Goal: Task Accomplishment & Management: Use online tool/utility

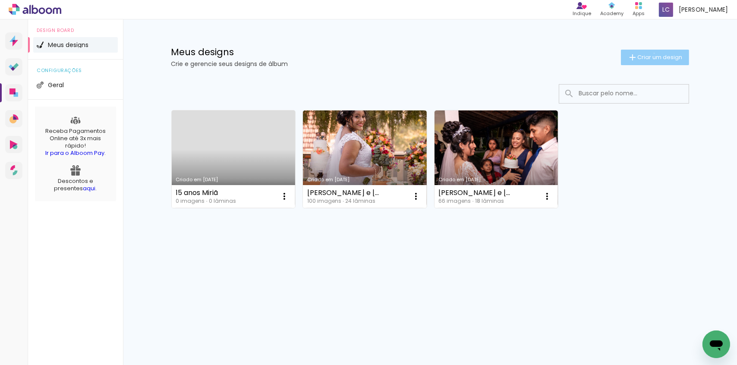
click at [653, 53] on paper-button "Criar um design" at bounding box center [655, 58] width 68 height 16
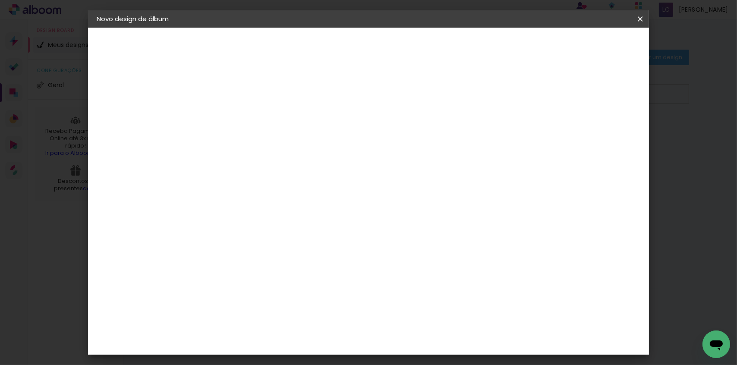
click at [238, 111] on input at bounding box center [238, 115] width 0 height 13
type input "Teste Bruna"
type paper-input "Teste Bruna"
click at [0, 0] on slot "Avançar" at bounding box center [0, 0] width 0 height 0
click at [400, 136] on paper-item "Tamanho Livre" at bounding box center [358, 131] width 83 height 19
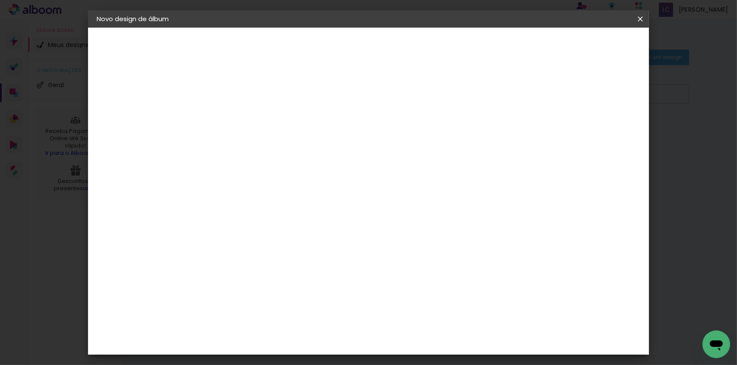
click at [0, 0] on slot "Avançar" at bounding box center [0, 0] width 0 height 0
click at [587, 43] on span "Iniciar design" at bounding box center [567, 46] width 39 height 6
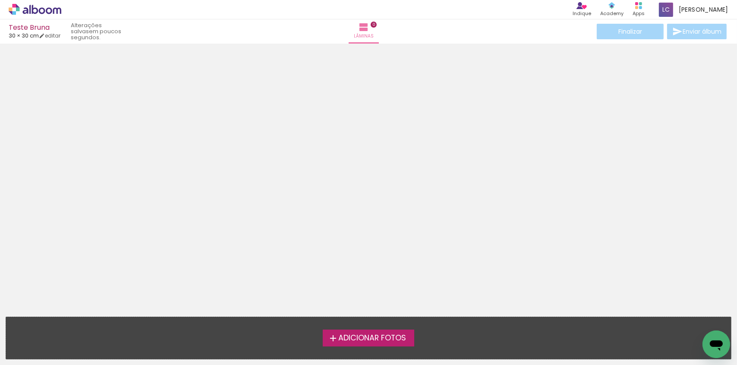
click at [368, 340] on span "Adicionar Fotos" at bounding box center [372, 339] width 68 height 8
click at [0, 0] on input "file" at bounding box center [0, 0] width 0 height 0
click at [395, 100] on div at bounding box center [368, 178] width 737 height 262
click at [354, 340] on span "Adicionar Fotos" at bounding box center [372, 339] width 68 height 8
click at [0, 0] on input "file" at bounding box center [0, 0] width 0 height 0
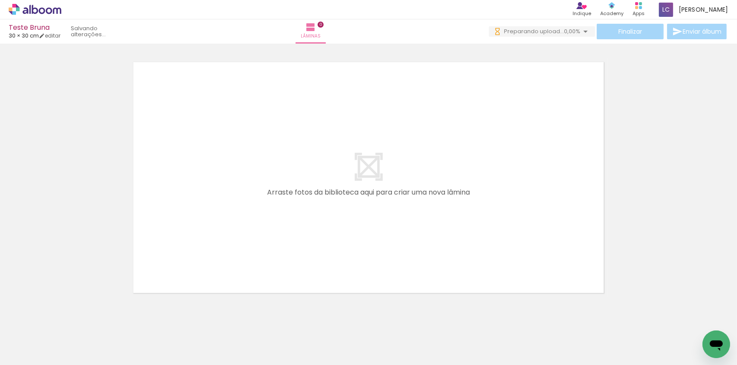
click at [585, 30] on iron-icon at bounding box center [586, 31] width 10 height 10
click at [33, 4] on icon at bounding box center [35, 9] width 53 height 11
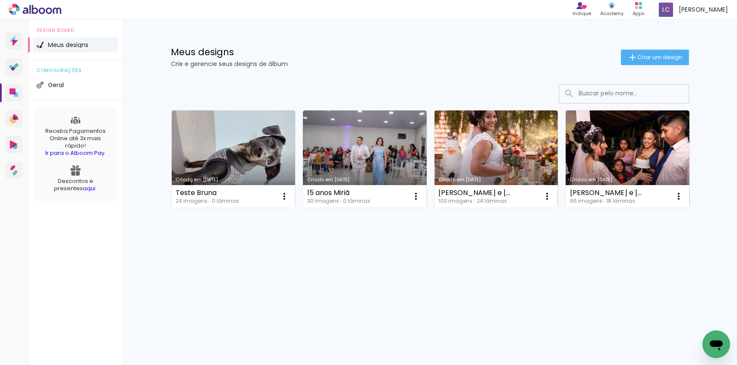
drag, startPoint x: 440, startPoint y: 247, endPoint x: 305, endPoint y: 221, distance: 137.4
click at [439, 246] on div "Criado em [DATE] Teste Bruna 24 imagens ∙ 0 lâminas Abrir Fazer uma cópia Exclu…" at bounding box center [430, 182] width 561 height 213
click at [284, 194] on iron-icon at bounding box center [284, 196] width 10 height 10
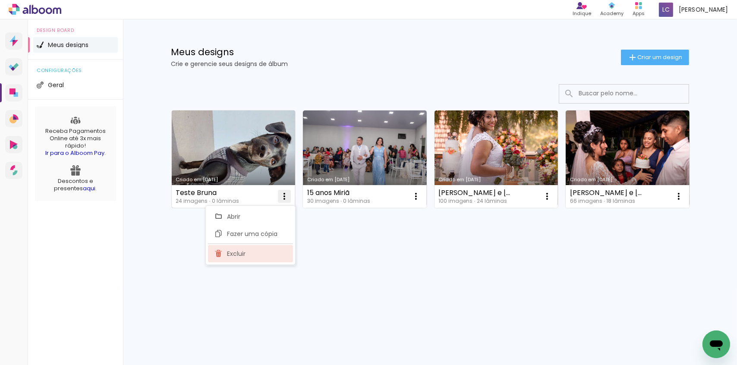
click at [246, 255] on paper-item "Excluir" at bounding box center [250, 253] width 85 height 17
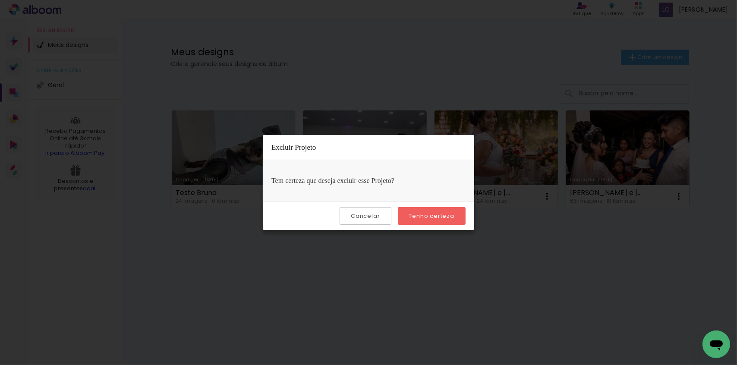
click at [440, 220] on paper-button "Tenho certeza" at bounding box center [432, 216] width 68 height 18
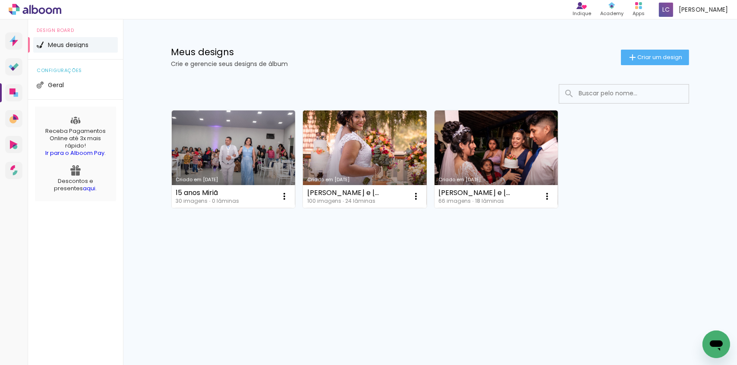
click at [291, 285] on div "Criado em [DATE] 15 anos Miriã 30 imagens ∙ 0 lâminas Abrir Fazer uma cópia Exc…" at bounding box center [430, 182] width 561 height 213
